Goal: Navigation & Orientation: Find specific page/section

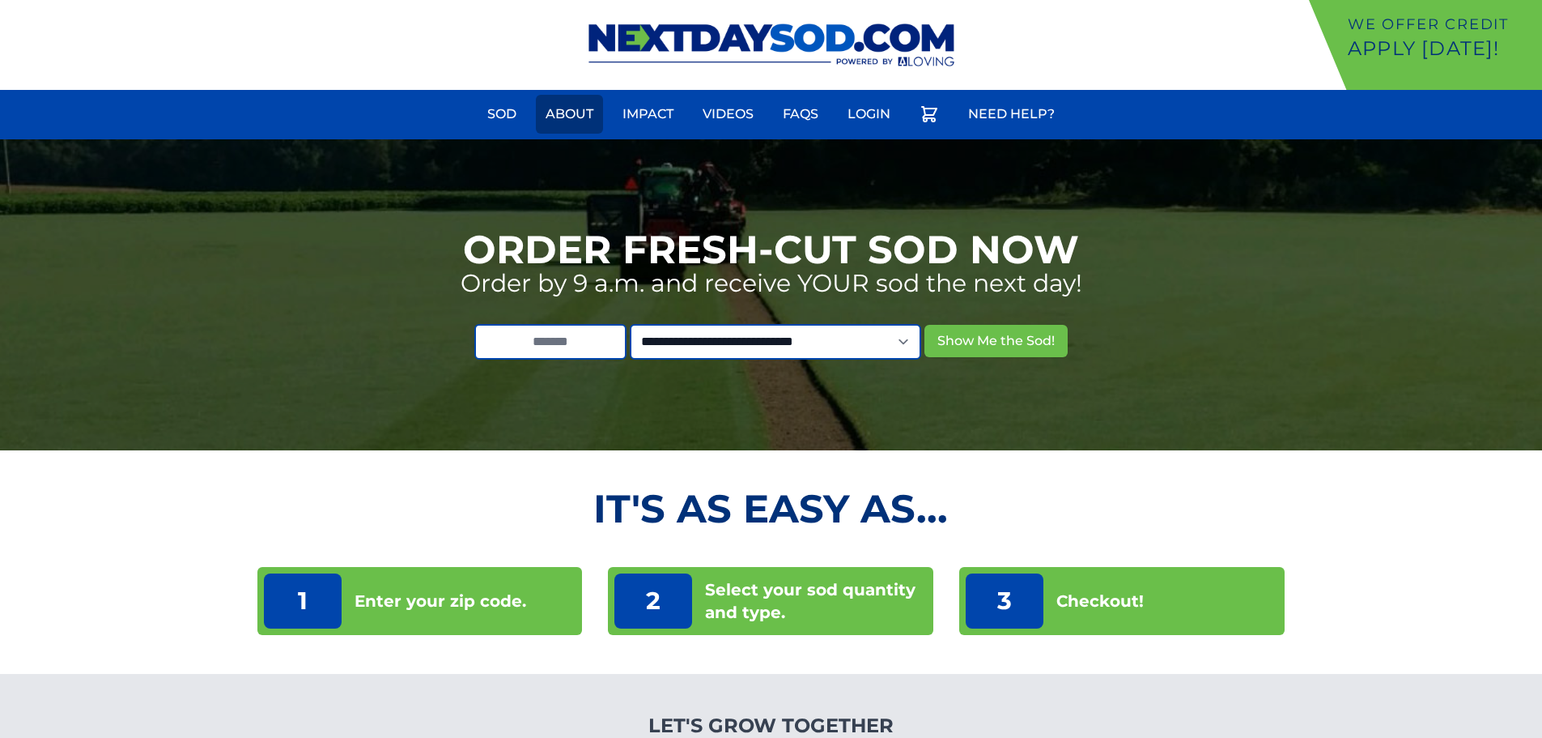
click at [568, 111] on link "About" at bounding box center [569, 114] width 67 height 39
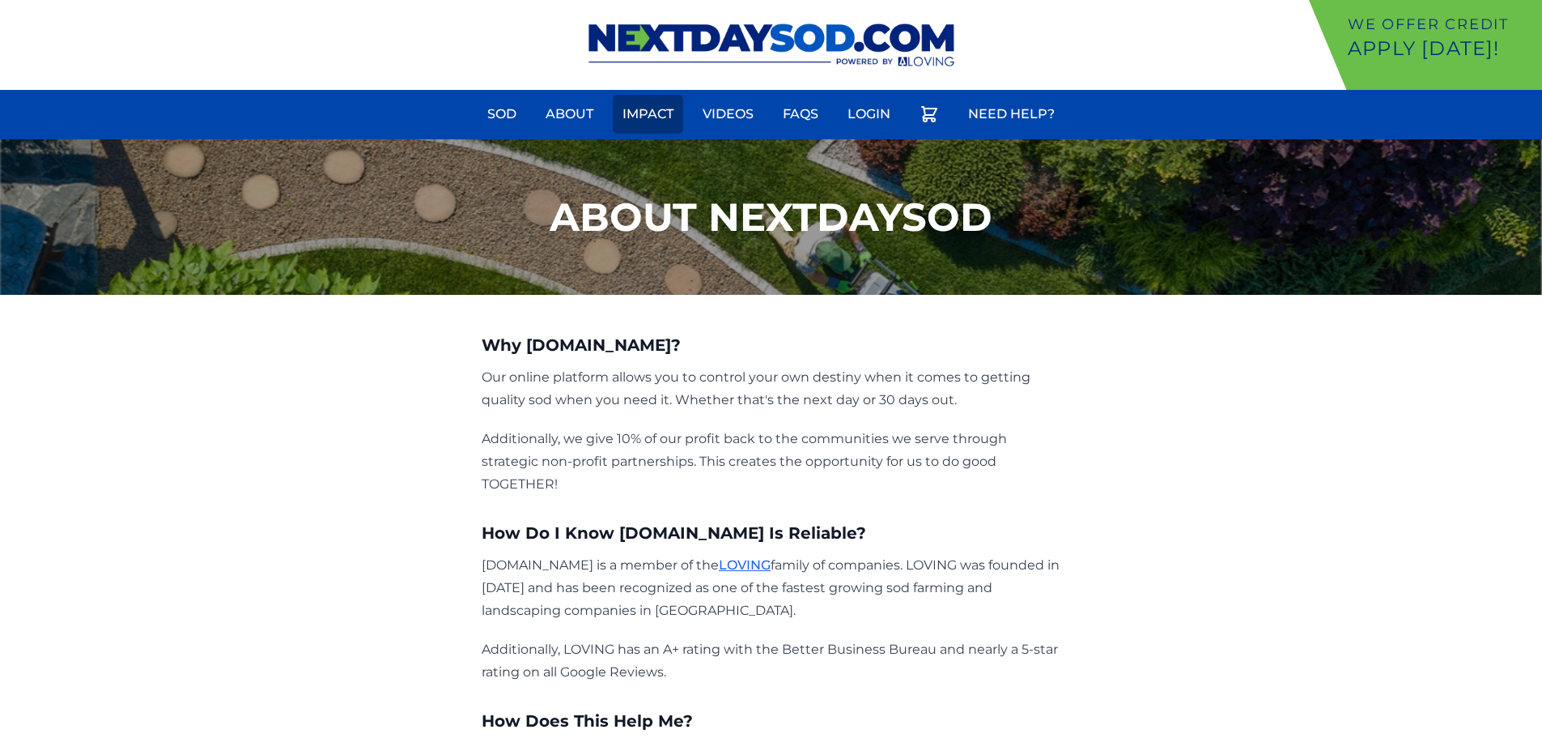
click at [630, 111] on link "Impact" at bounding box center [648, 114] width 70 height 39
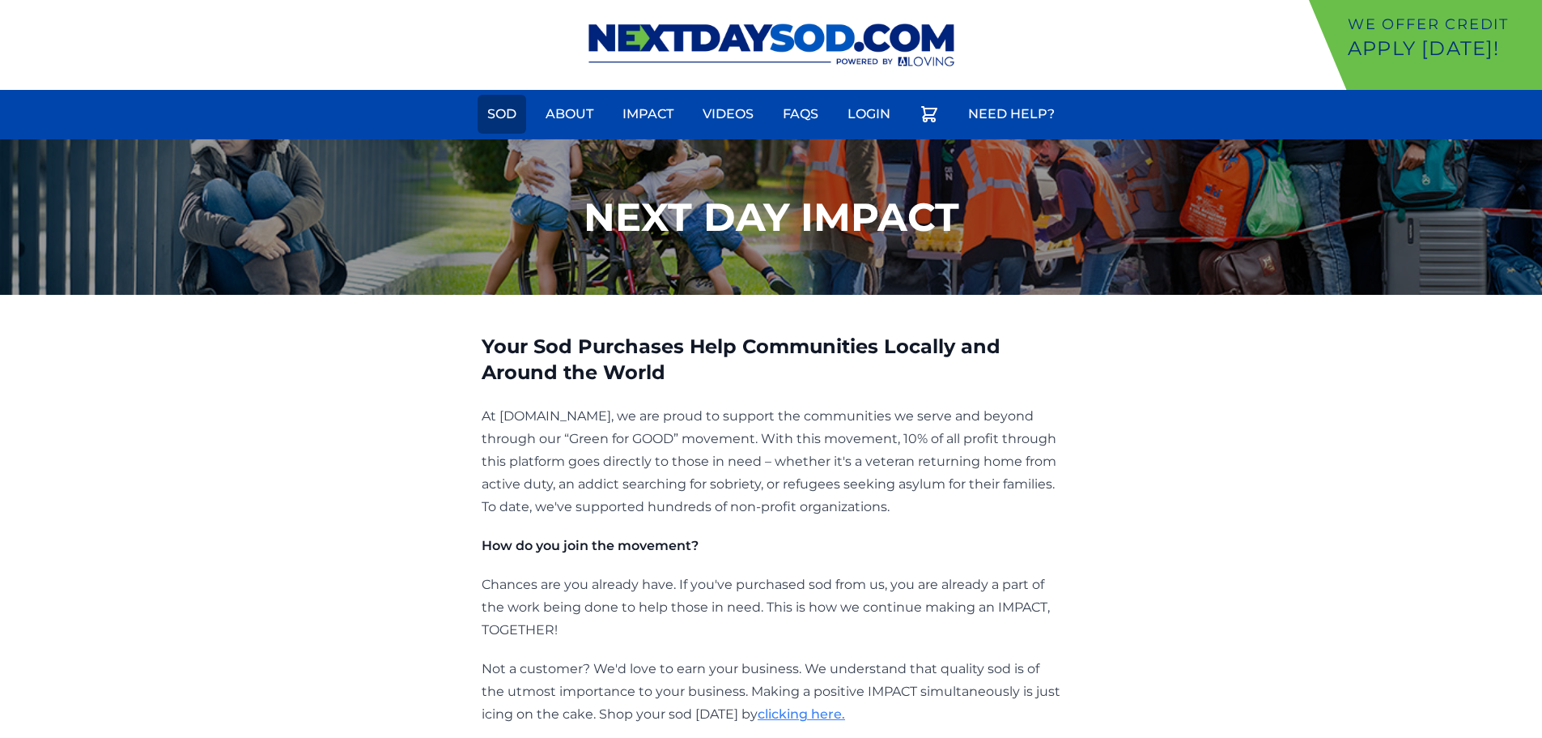
click at [491, 113] on link "Sod" at bounding box center [502, 114] width 49 height 39
